Goal: Information Seeking & Learning: Learn about a topic

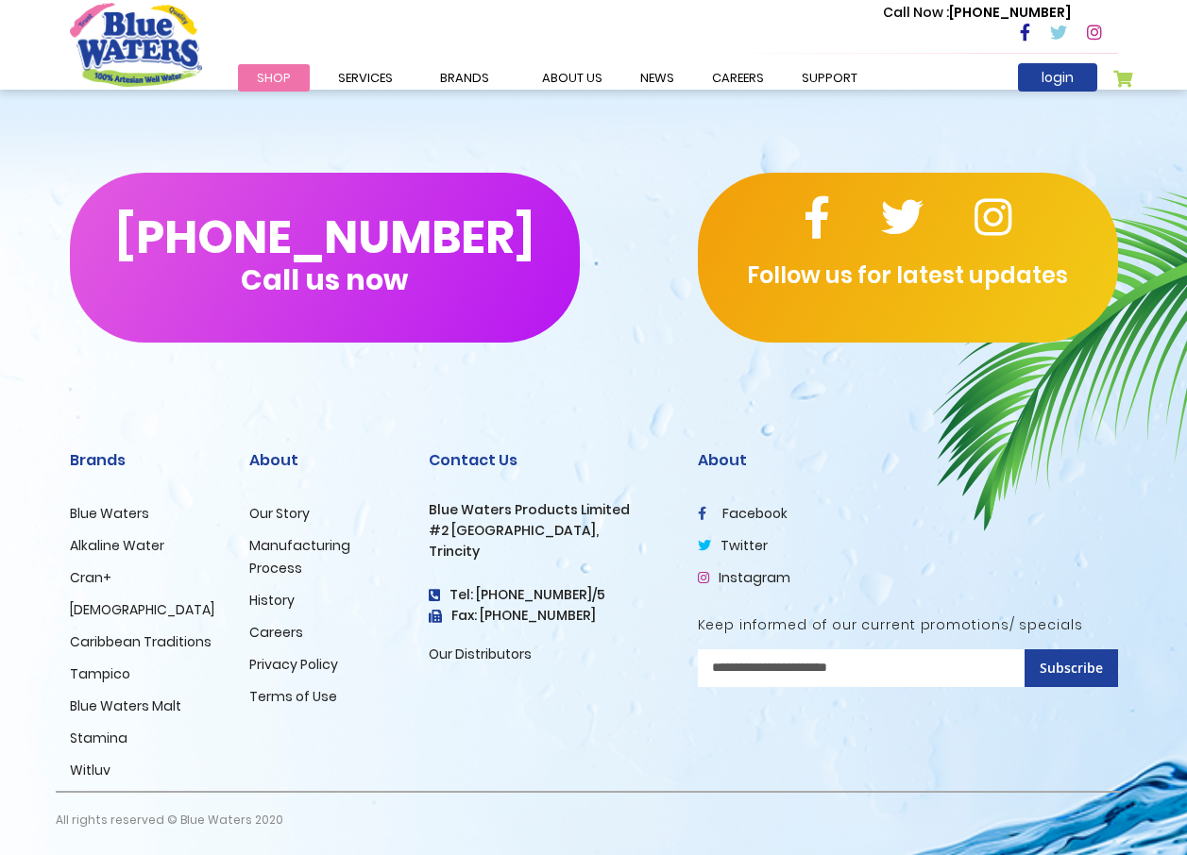
scroll to position [2971, 0]
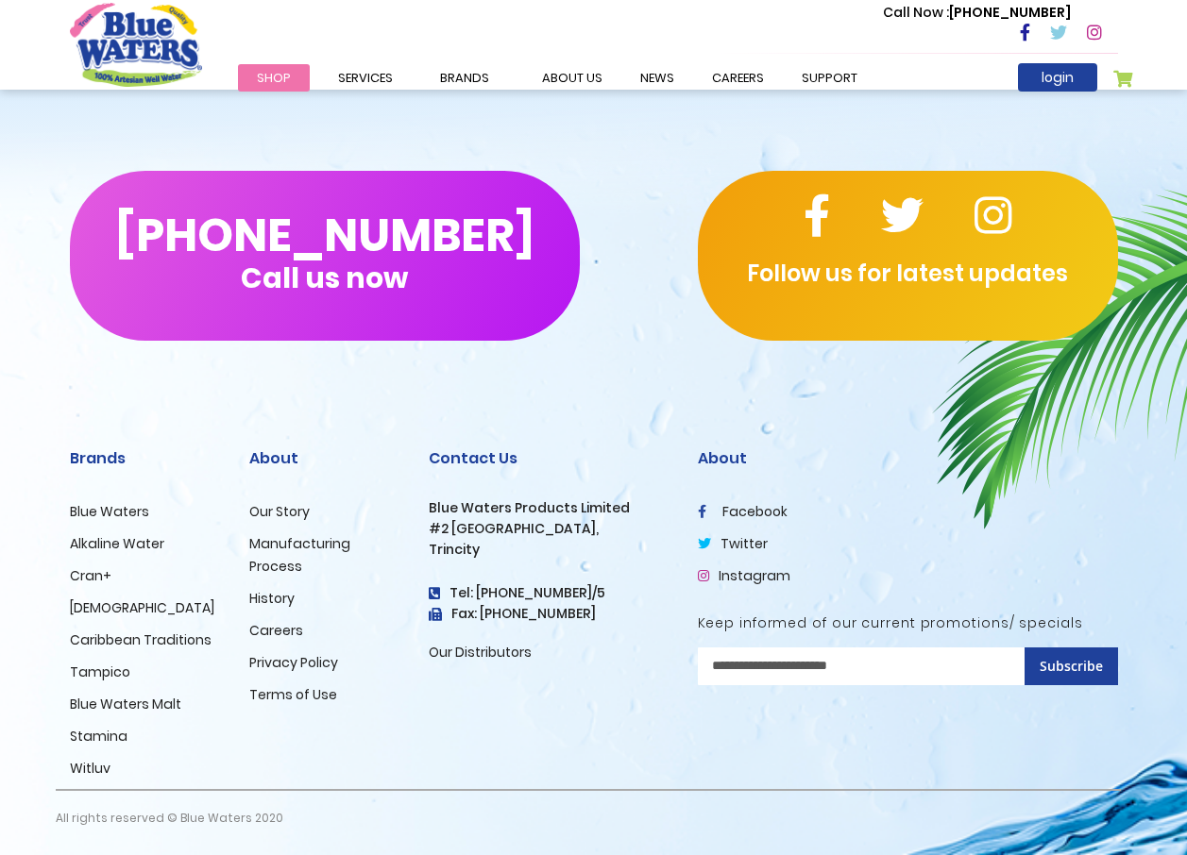
click at [273, 631] on link "Careers" at bounding box center [276, 630] width 54 height 19
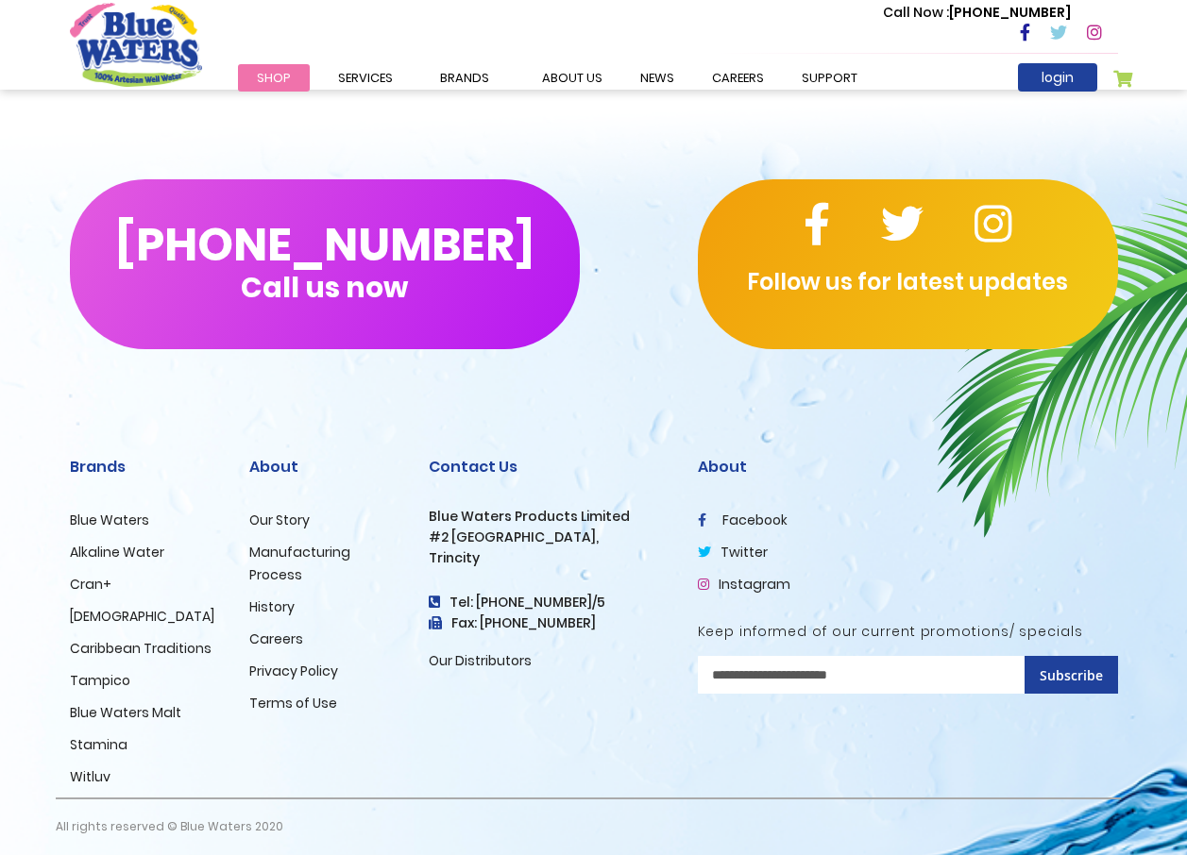
scroll to position [1759, 0]
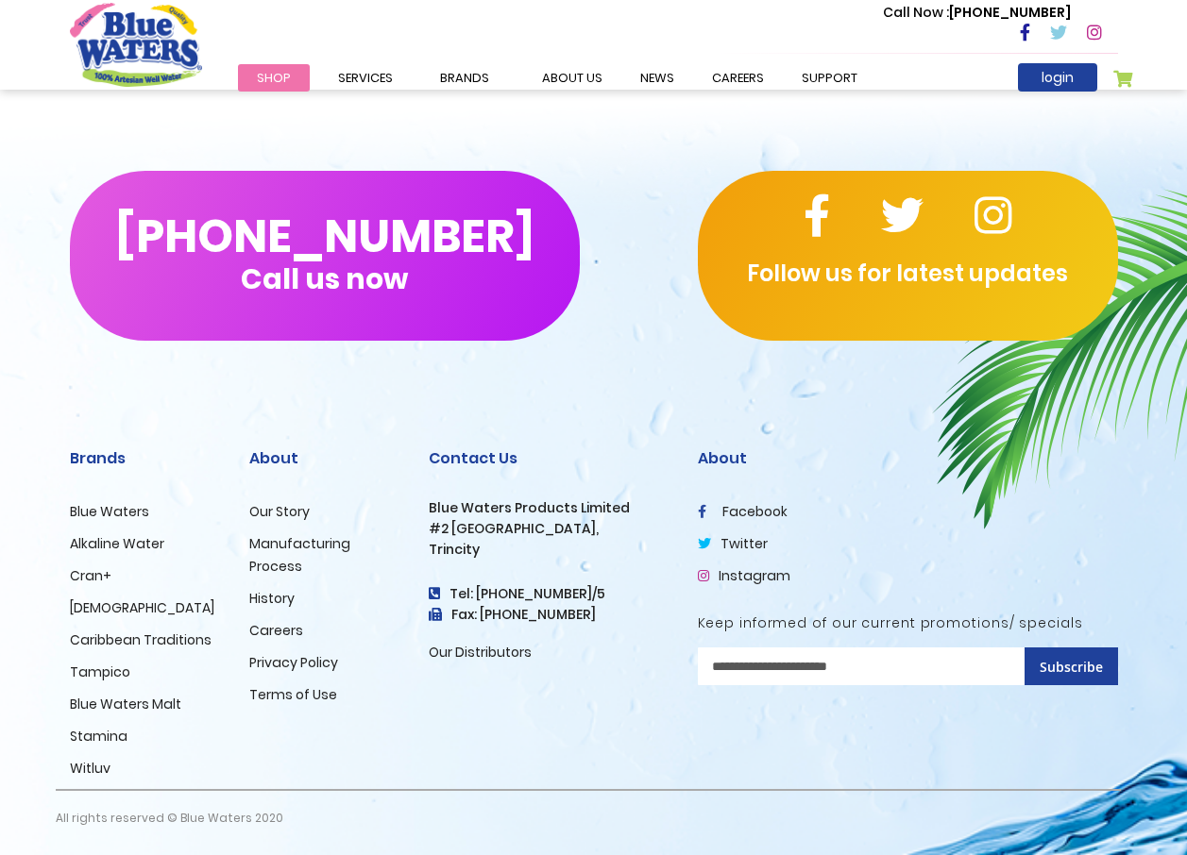
click at [896, 661] on input "Sign Up for Our Newsletter:" at bounding box center [908, 667] width 420 height 38
type input "**********"
click at [1070, 670] on span "Subscribe" at bounding box center [1070, 667] width 63 height 18
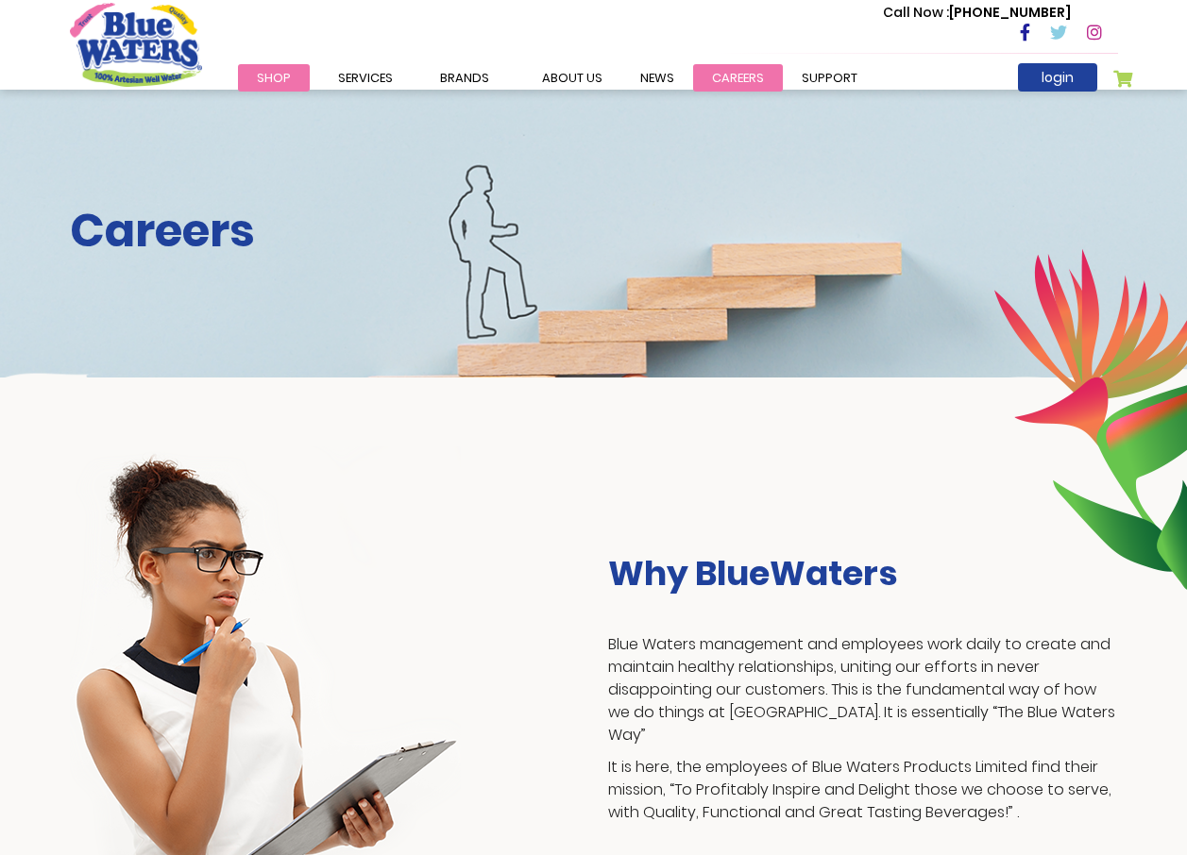
click at [721, 74] on link "careers" at bounding box center [738, 77] width 90 height 27
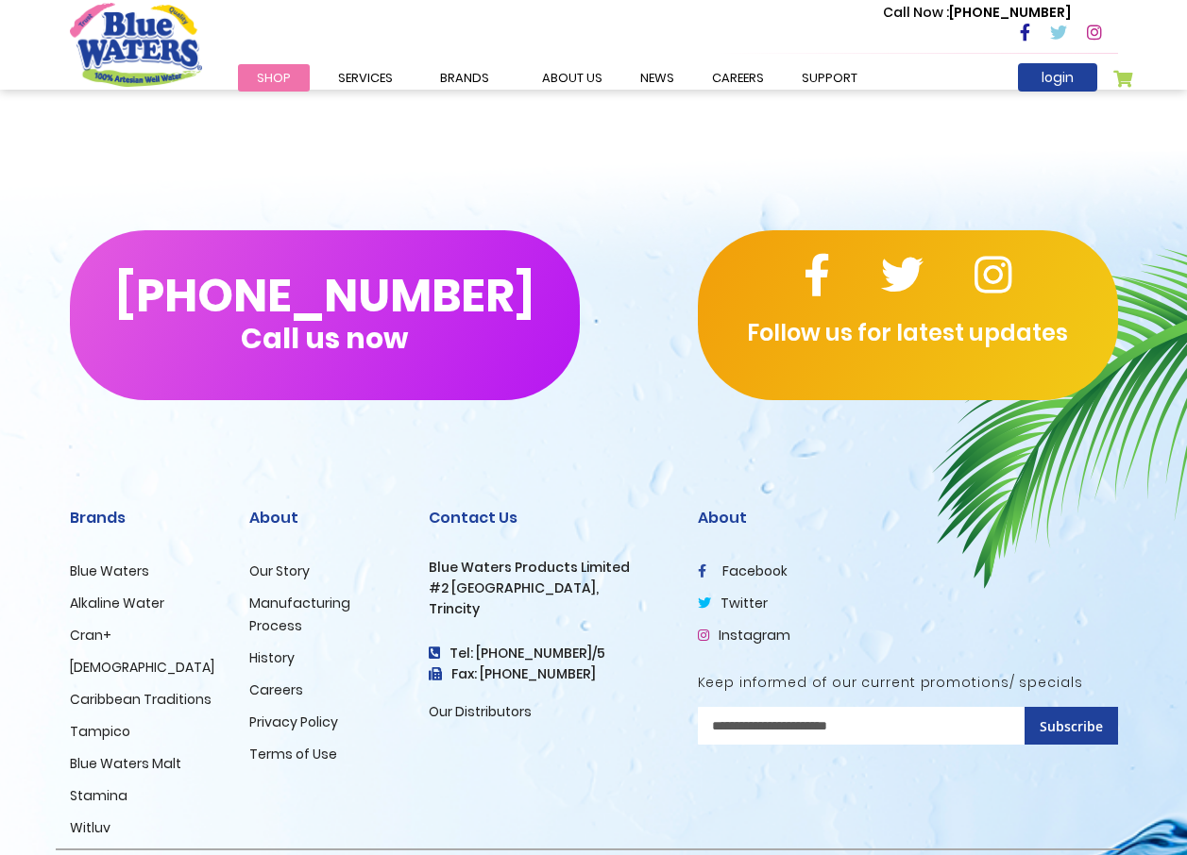
scroll to position [1759, 0]
